Goal: Task Accomplishment & Management: Use online tool/utility

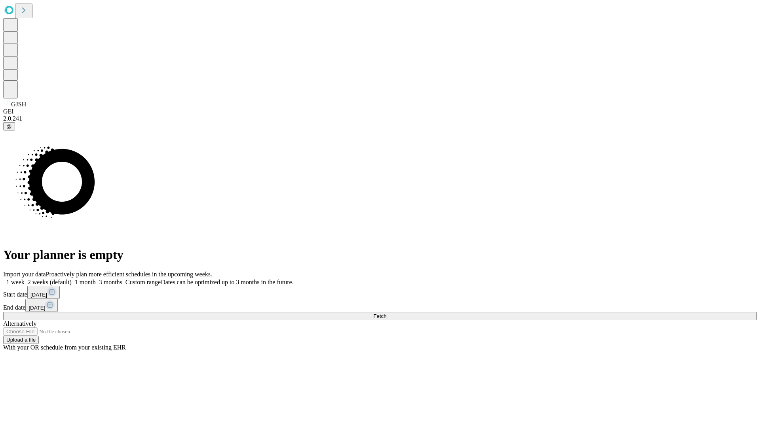
click at [386, 313] on span "Fetch" at bounding box center [379, 316] width 13 height 6
